Goal: Navigation & Orientation: Find specific page/section

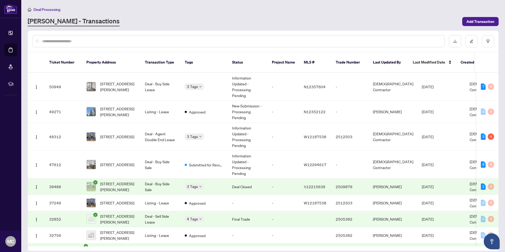
click at [56, 10] on span "Deal Processing" at bounding box center [46, 9] width 27 height 5
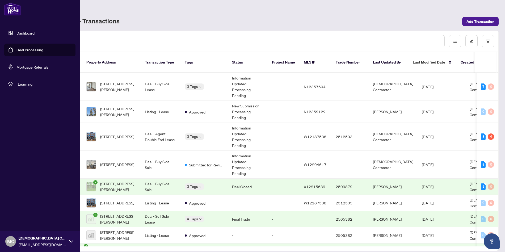
click at [27, 32] on link "Dashboard" at bounding box center [25, 33] width 18 height 5
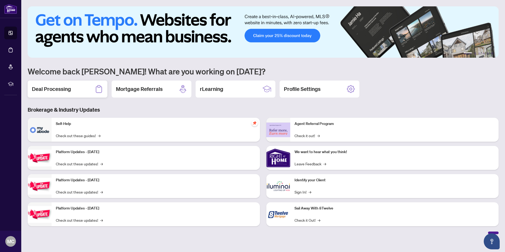
click at [51, 89] on h2 "Deal Processing" at bounding box center [51, 88] width 39 height 7
